Goal: Information Seeking & Learning: Learn about a topic

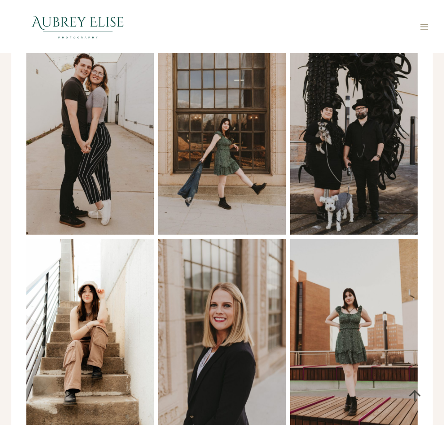
scroll to position [3765, 0]
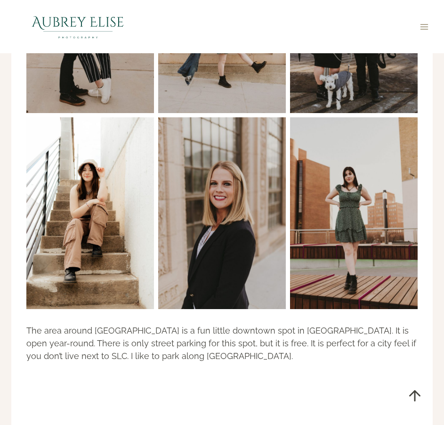
click at [109, 324] on p "The area around [GEOGRAPHIC_DATA] is a fun little downtown spot in [GEOGRAPHIC_…" at bounding box center [221, 343] width 391 height 38
drag, startPoint x: 109, startPoint y: 318, endPoint x: 117, endPoint y: 322, distance: 9.1
click at [117, 324] on p "The area around [GEOGRAPHIC_DATA] is a fun little downtown spot in [GEOGRAPHIC_…" at bounding box center [221, 343] width 391 height 38
click at [116, 324] on p "The area around [GEOGRAPHIC_DATA] is a fun little downtown spot in [GEOGRAPHIC_…" at bounding box center [221, 343] width 391 height 38
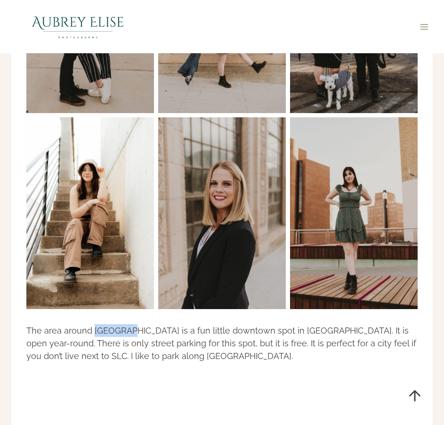
click at [116, 324] on p "The area around [GEOGRAPHIC_DATA] is a fun little downtown spot in [GEOGRAPHIC_…" at bounding box center [221, 343] width 391 height 38
copy p "Monarch"
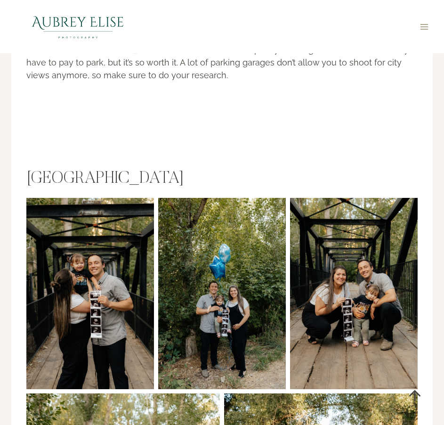
scroll to position [6072, 0]
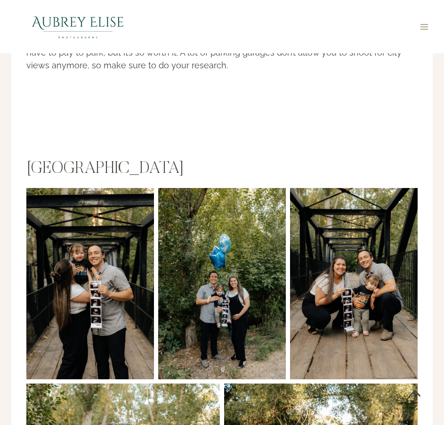
drag, startPoint x: 26, startPoint y: 140, endPoint x: 176, endPoint y: 149, distance: 149.5
click at [176, 159] on h2 "[GEOGRAPHIC_DATA]" at bounding box center [221, 169] width 391 height 20
copy h2 "[GEOGRAPHIC_DATA]"
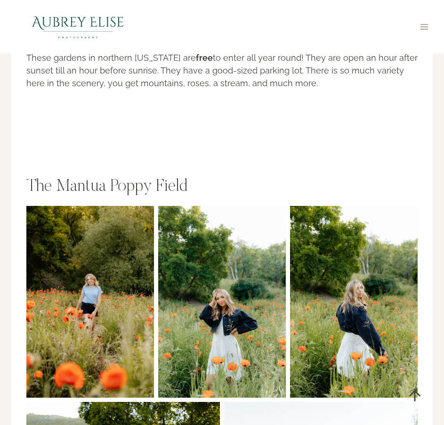
scroll to position [9366, 0]
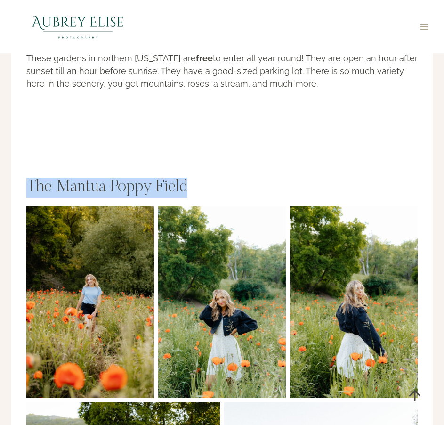
drag, startPoint x: 30, startPoint y: 147, endPoint x: 189, endPoint y: 147, distance: 159.1
click at [189, 177] on h2 "The Mantua Poppy Field" at bounding box center [221, 187] width 391 height 20
copy h2 "The Mantua Poppy Field"
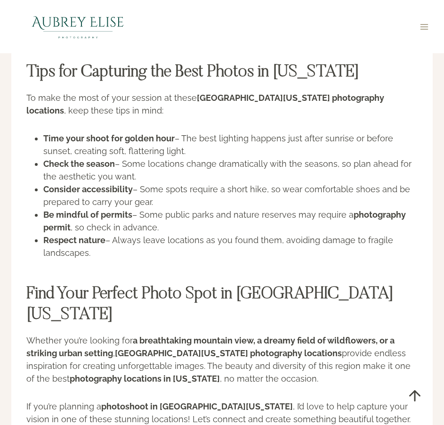
scroll to position [12473, 0]
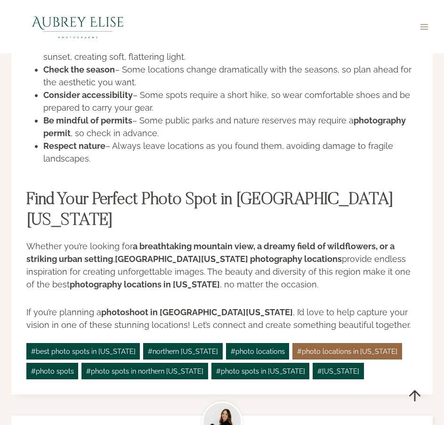
click at [307, 343] on link "# photo locations in [US_STATE]" at bounding box center [346, 351] width 109 height 16
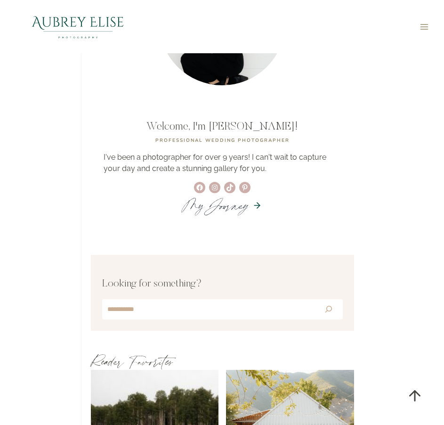
scroll to position [800, 0]
